Goal: Information Seeking & Learning: Learn about a topic

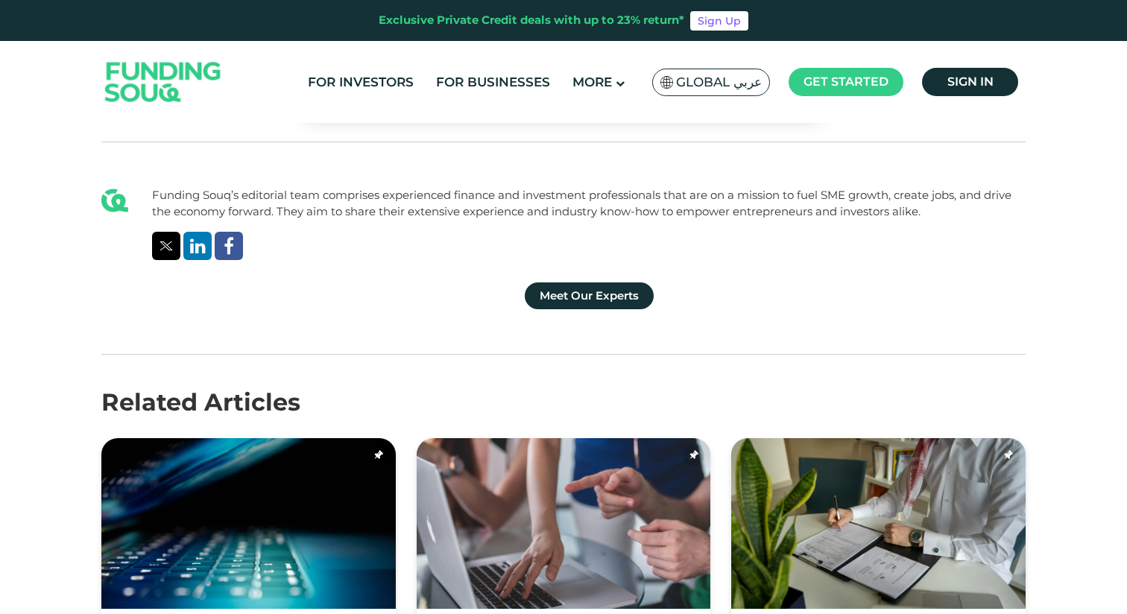
scroll to position [3874, 0]
